Goal: Information Seeking & Learning: Learn about a topic

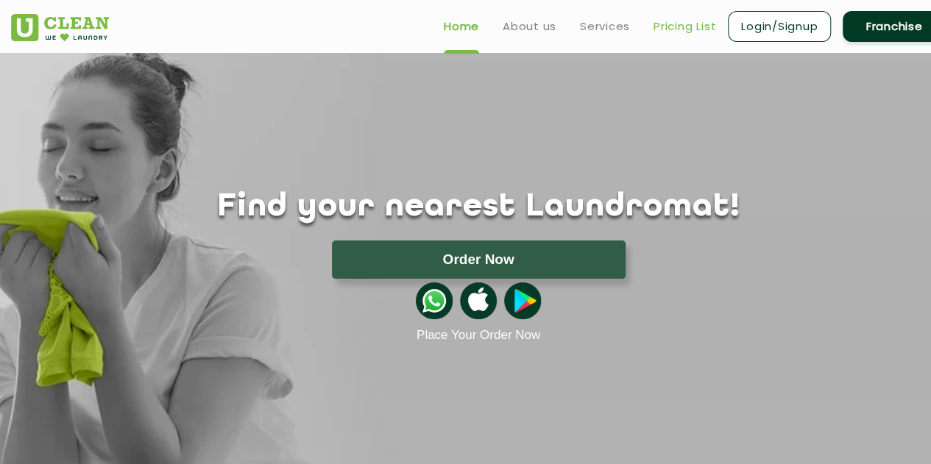
click at [672, 30] on link "Pricing List" at bounding box center [685, 27] width 63 height 18
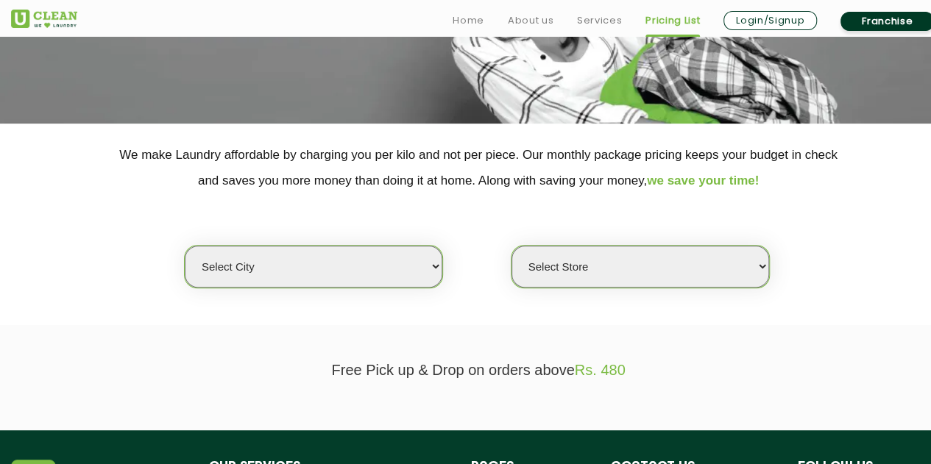
scroll to position [368, 0]
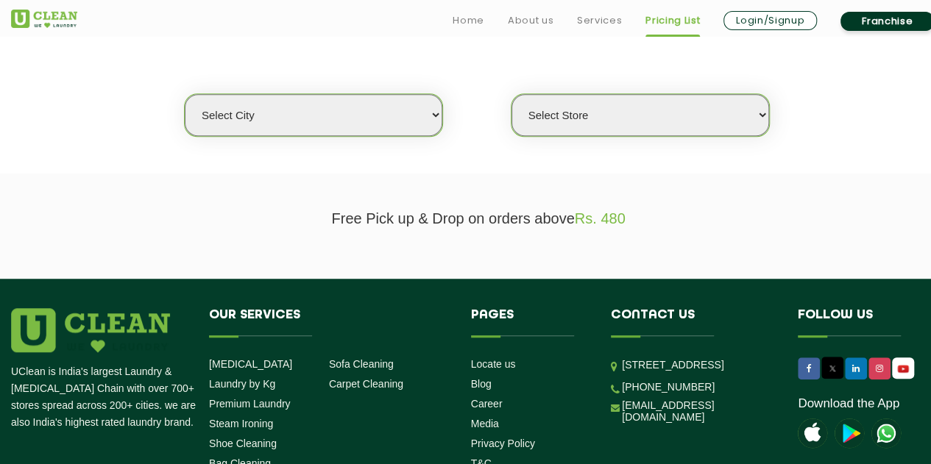
click at [313, 127] on select "Select city [GEOGRAPHIC_DATA] [GEOGRAPHIC_DATA] [GEOGRAPHIC_DATA] [GEOGRAPHIC_D…" at bounding box center [314, 115] width 258 height 42
select select "4"
click at [185, 94] on select "Select city [GEOGRAPHIC_DATA] [GEOGRAPHIC_DATA] [GEOGRAPHIC_DATA] [GEOGRAPHIC_D…" at bounding box center [314, 115] width 258 height 42
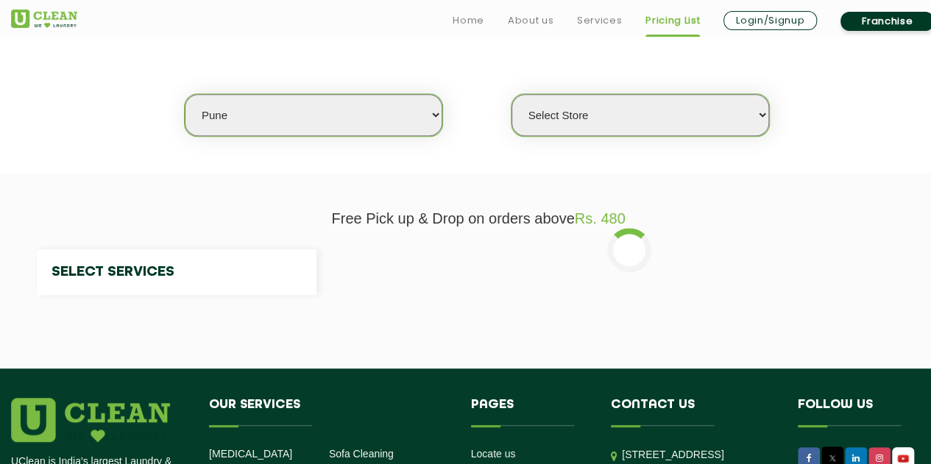
select select "0"
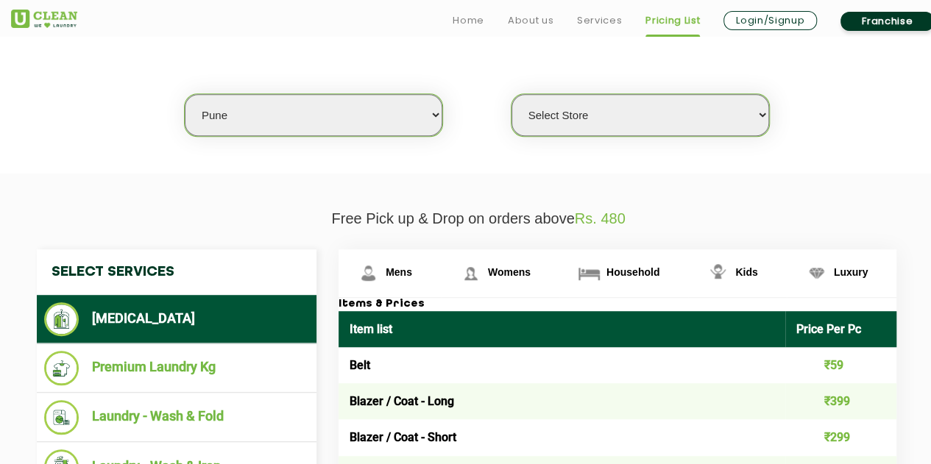
click at [633, 124] on select "Select Store [GEOGRAPHIC_DATA] [GEOGRAPHIC_DATA] [GEOGRAPHIC_DATA] [GEOGRAPHIC_…" at bounding box center [640, 115] width 258 height 42
click at [833, 154] on section "We make Laundry affordable by charging you per kilo and not per piece. Our mont…" at bounding box center [465, 73] width 931 height 202
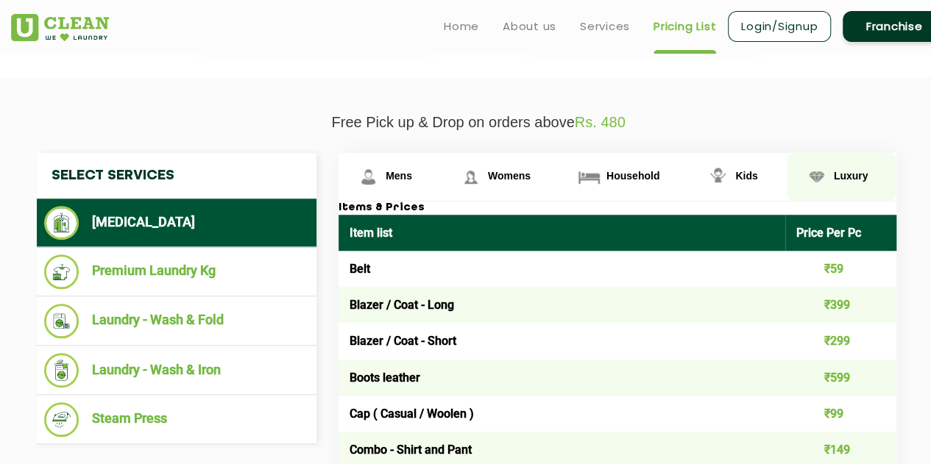
scroll to position [442, 0]
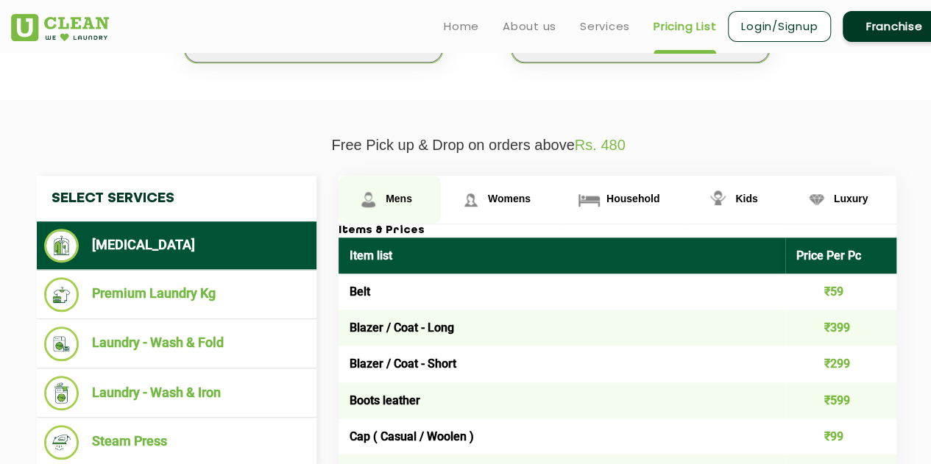
click at [392, 194] on span "Mens" at bounding box center [399, 199] width 26 height 12
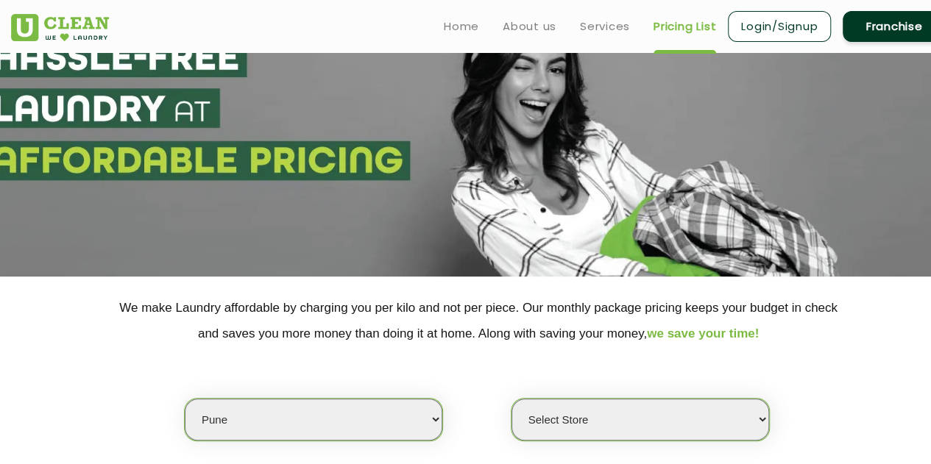
scroll to position [0, 0]
